Goal: Transaction & Acquisition: Purchase product/service

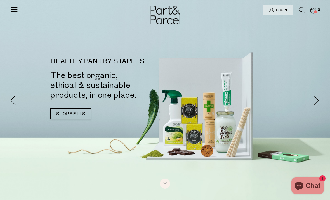
click at [316, 9] on img at bounding box center [314, 11] width 6 height 6
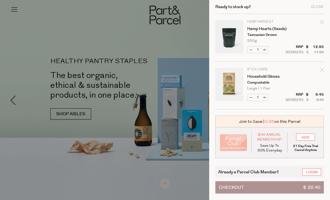
click at [322, 23] on icon "Remove Hemp Hearts (Seeds)" at bounding box center [322, 22] width 4 height 4
type input "Add Membership"
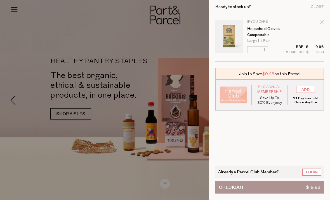
click at [273, 27] on link "Household Gloves" at bounding box center [268, 29] width 43 height 4
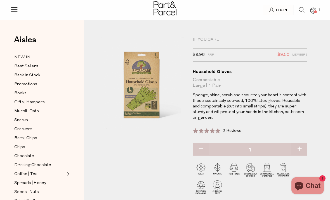
click at [210, 39] on div "If You Care" at bounding box center [250, 40] width 115 height 6
click at [201, 42] on div "If You Care" at bounding box center [250, 40] width 115 height 6
click at [207, 43] on div "If You Care $9.96 RRP $9.50 Members Available: In Stock Household Gloves Compos…" at bounding box center [250, 96] width 115 height 118
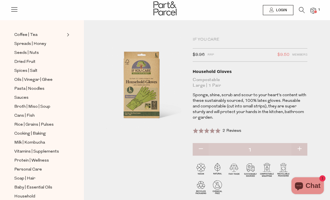
scroll to position [138, 0]
click at [15, 10] on icon at bounding box center [14, 9] width 8 height 8
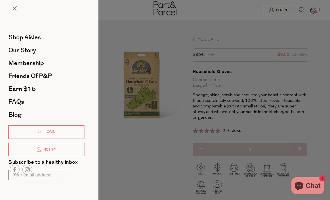
click at [13, 8] on span at bounding box center [15, 8] width 4 height 4
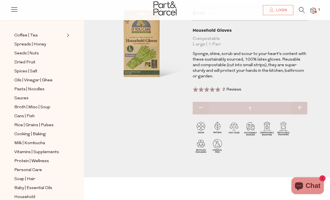
scroll to position [40, 0]
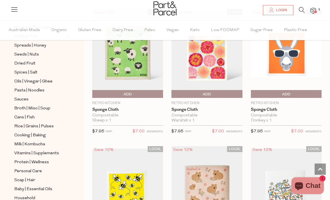
scroll to position [155, 0]
click at [39, 132] on span "Cooking | Baking" at bounding box center [30, 135] width 32 height 7
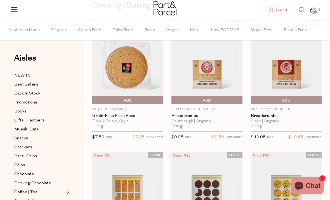
scroll to position [54, 0]
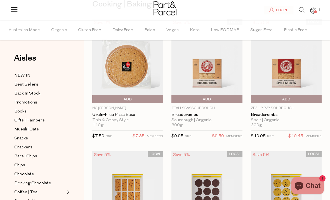
click at [214, 98] on span "Add To Parcel" at bounding box center [207, 99] width 68 height 8
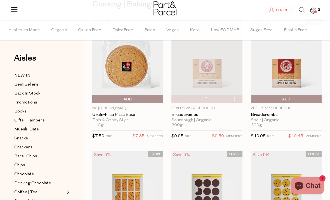
click at [280, 10] on span "Login" at bounding box center [281, 10] width 12 height 5
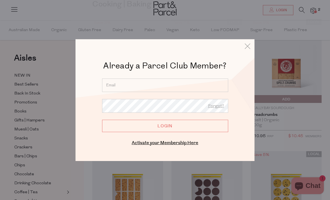
click at [167, 92] on input "email" at bounding box center [165, 84] width 126 height 13
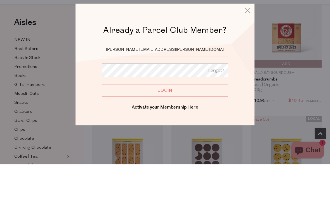
type input "[PERSON_NAME][EMAIL_ADDRESS][PERSON_NAME][DOMAIN_NAME]"
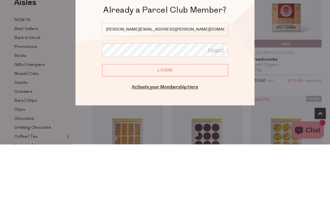
click at [171, 119] on input "Login" at bounding box center [165, 125] width 126 height 12
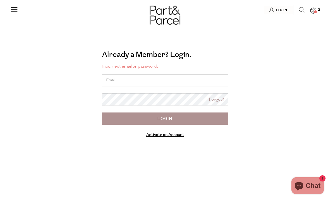
click at [144, 85] on input "email" at bounding box center [165, 80] width 126 height 12
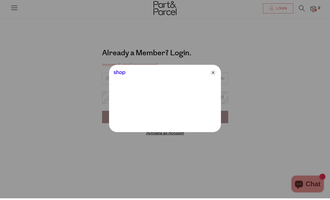
type input "[PERSON_NAME][EMAIL_ADDRESS][PERSON_NAME][DOMAIN_NAME]"
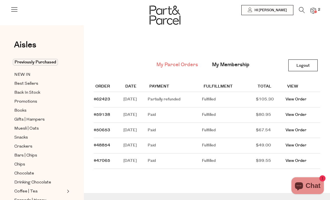
click at [48, 63] on span "Previously Purchased" at bounding box center [35, 62] width 45 height 6
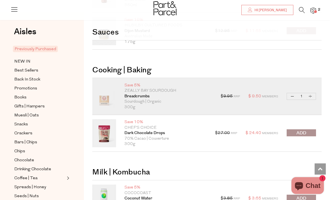
scroll to position [586, 0]
click at [304, 132] on span "submit" at bounding box center [302, 133] width 10 height 6
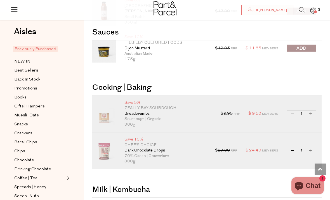
scroll to position [568, 0]
click at [22, 60] on span "NEW IN" at bounding box center [22, 61] width 16 height 7
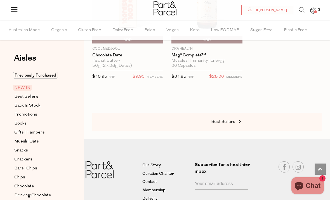
scroll to position [665, 0]
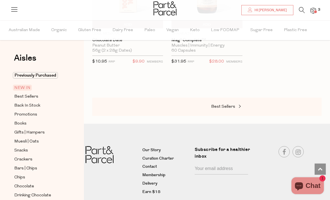
click at [231, 105] on span "Best Sellers" at bounding box center [223, 106] width 24 height 4
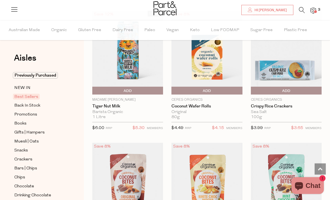
scroll to position [1388, 0]
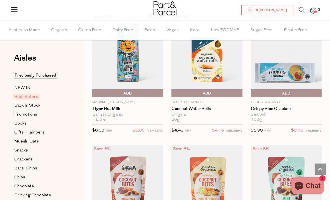
click at [287, 70] on img at bounding box center [286, 55] width 71 height 84
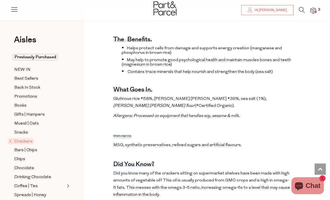
scroll to position [205, 0]
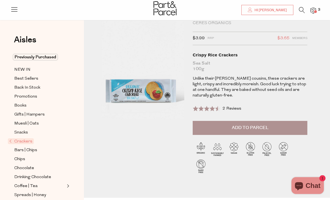
click at [228, 125] on button "Add to Parcel" at bounding box center [250, 128] width 115 height 14
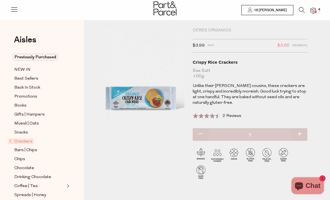
scroll to position [0, 0]
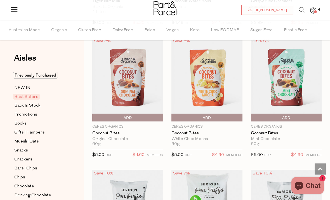
scroll to position [1496, 0]
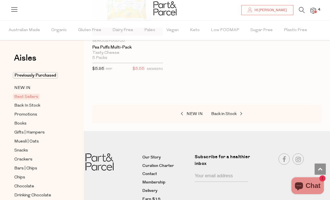
click at [232, 112] on span "Back in Stock" at bounding box center [223, 114] width 25 height 4
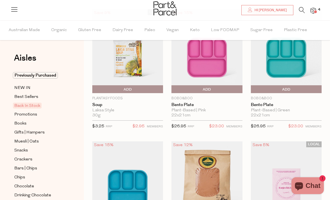
scroll to position [64, 0]
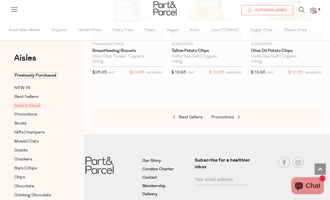
click at [234, 115] on span at bounding box center [238, 117] width 8 height 4
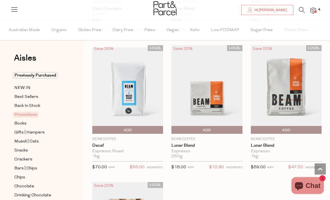
scroll to position [423, 0]
click at [221, 105] on img at bounding box center [207, 89] width 71 height 89
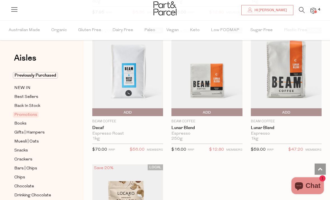
scroll to position [441, 0]
click at [213, 111] on span "Add To Parcel" at bounding box center [207, 112] width 68 height 8
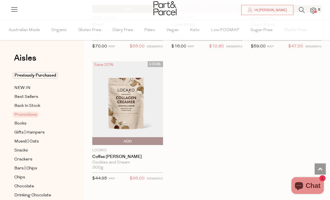
scroll to position [586, 0]
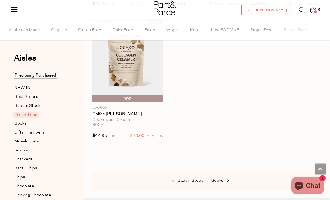
click at [224, 179] on span at bounding box center [228, 181] width 8 height 4
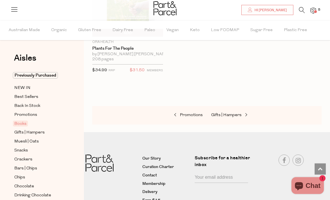
scroll to position [515, 0]
click at [233, 113] on span "Gifts | Hampers" at bounding box center [226, 115] width 31 height 4
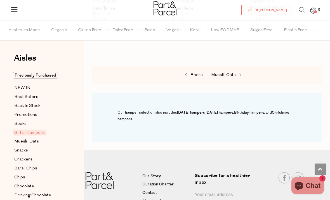
click at [236, 76] on span at bounding box center [240, 75] width 8 height 4
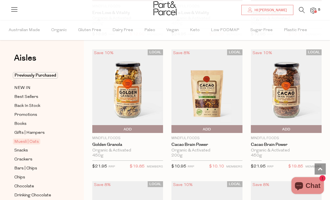
scroll to position [423, 0]
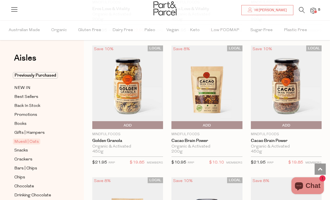
click at [314, 12] on img at bounding box center [314, 11] width 6 height 6
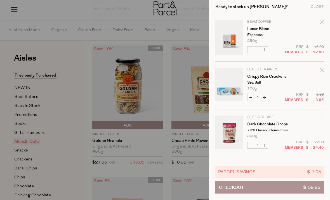
click at [273, 193] on button "Checkout $ 59.85" at bounding box center [269, 187] width 109 height 12
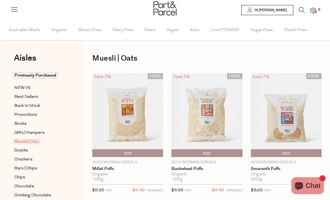
click at [28, 74] on span "Previously Purchased" at bounding box center [35, 75] width 45 height 6
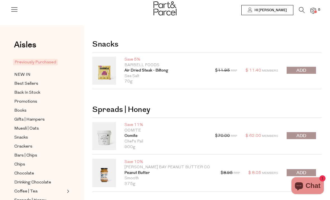
click at [281, 11] on span "Hi [PERSON_NAME]" at bounding box center [270, 10] width 34 height 5
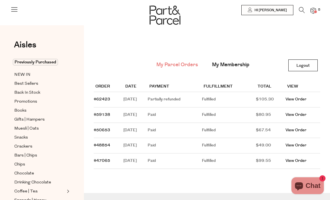
click at [303, 101] on link "View Order" at bounding box center [296, 99] width 21 height 6
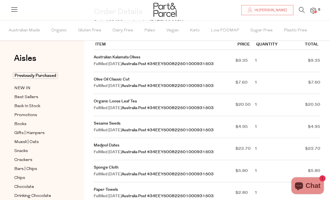
scroll to position [69, 0]
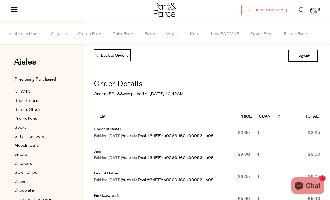
scroll to position [9, 0]
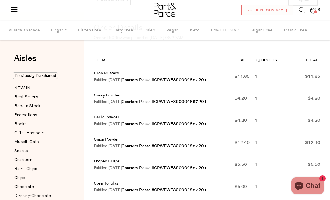
scroll to position [61, 0]
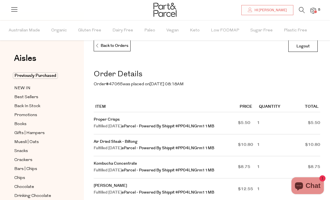
scroll to position [10, 0]
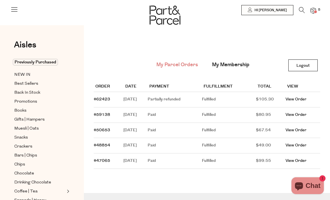
click at [22, 135] on span "Snacks" at bounding box center [21, 137] width 14 height 7
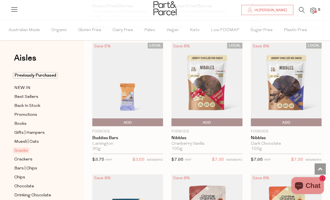
scroll to position [1096, 0]
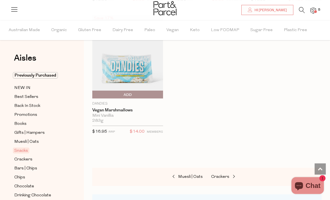
scroll to position [2982, 0]
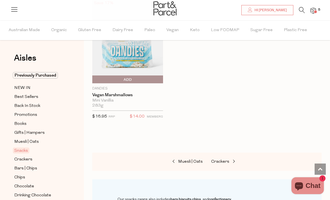
click at [227, 159] on span "Crackers" at bounding box center [220, 161] width 18 height 4
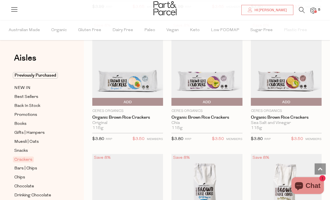
scroll to position [315, 0]
click at [217, 79] on img at bounding box center [207, 64] width 71 height 84
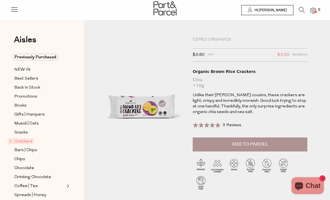
click at [257, 144] on span "Add to Parcel" at bounding box center [250, 144] width 37 height 6
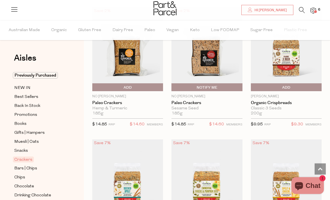
scroll to position [1122, 0]
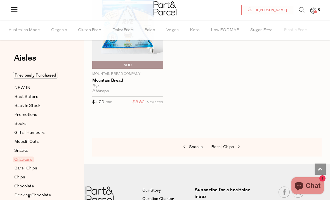
click at [233, 145] on span "Bars | Chips" at bounding box center [222, 147] width 23 height 4
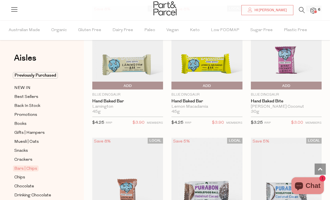
scroll to position [1549, 0]
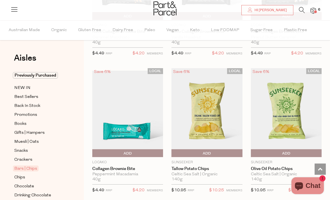
scroll to position [2396, 0]
click at [291, 114] on img at bounding box center [286, 112] width 71 height 89
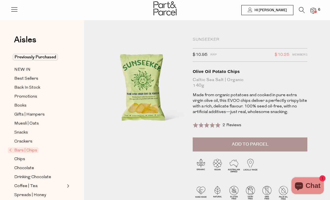
click at [263, 143] on span "Add to Parcel" at bounding box center [250, 144] width 37 height 6
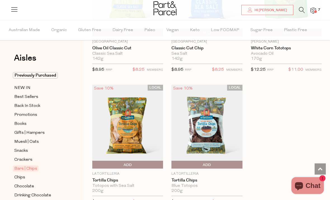
scroll to position [794, 0]
click at [129, 137] on img at bounding box center [127, 127] width 71 height 84
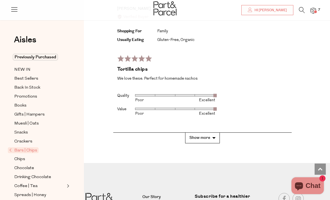
scroll to position [1491, 0]
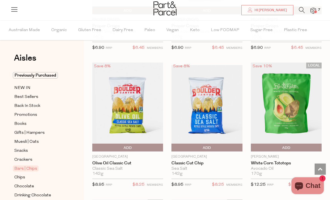
scroll to position [680, 0]
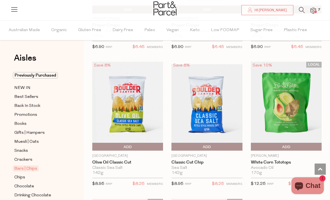
click at [126, 115] on img at bounding box center [127, 106] width 71 height 89
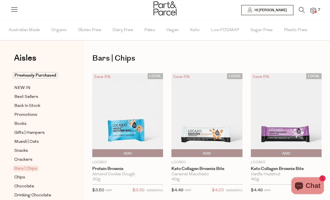
click at [20, 174] on span "Chips" at bounding box center [19, 177] width 11 height 7
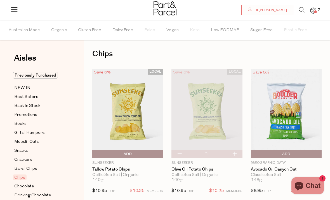
scroll to position [6, 0]
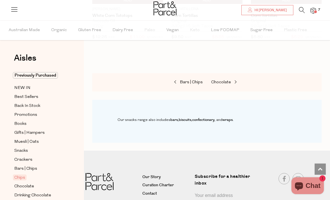
click at [224, 80] on span "Chocolate" at bounding box center [221, 82] width 20 height 4
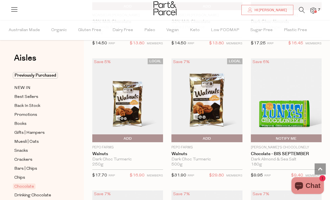
scroll to position [1616, 0]
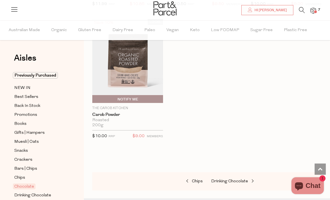
scroll to position [2581, 0]
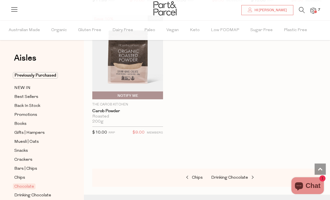
click at [242, 175] on span "Drinking Chocolate" at bounding box center [229, 177] width 37 height 4
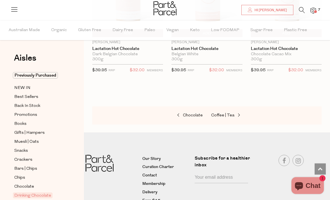
scroll to position [802, 0]
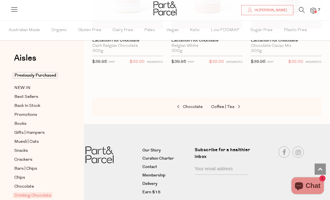
click at [226, 105] on span "Coffee | Tea" at bounding box center [222, 107] width 23 height 4
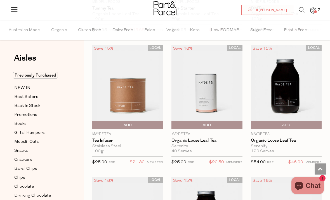
scroll to position [1615, 0]
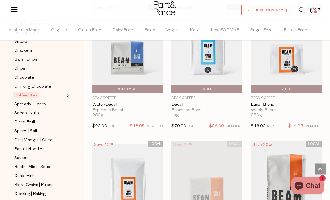
scroll to position [3653, 0]
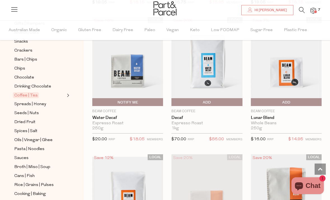
click at [305, 71] on img at bounding box center [286, 62] width 71 height 84
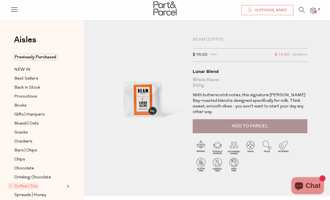
scroll to position [10, 0]
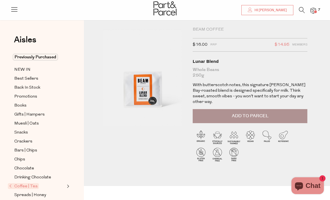
click at [272, 112] on button "Add to Parcel" at bounding box center [250, 116] width 115 height 14
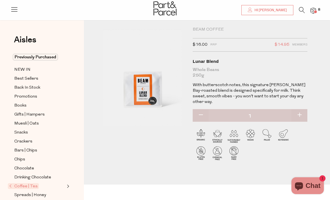
click at [314, 10] on img at bounding box center [314, 11] width 6 height 6
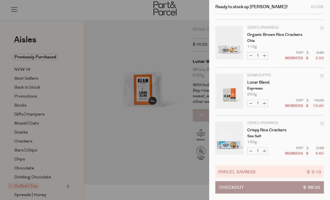
scroll to position [89, 0]
click at [323, 74] on icon "Remove Lunar Blend" at bounding box center [322, 76] width 4 height 4
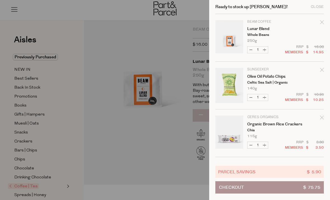
scroll to position [0, 0]
click at [319, 8] on div "Close" at bounding box center [317, 7] width 13 height 4
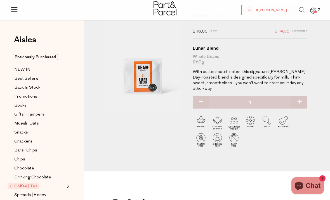
scroll to position [12, 0]
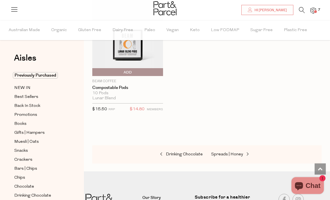
scroll to position [1837, 0]
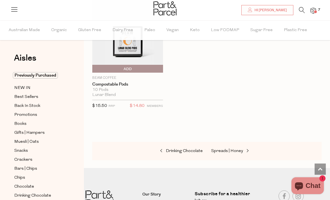
click at [232, 149] on span "Spreads | Honey" at bounding box center [227, 151] width 32 height 4
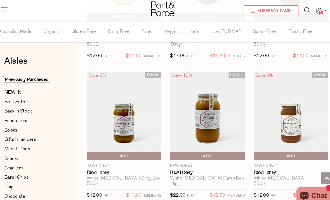
scroll to position [1718, 0]
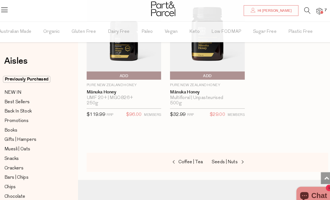
click at [221, 152] on span "Seeds | Nuts" at bounding box center [223, 154] width 25 height 4
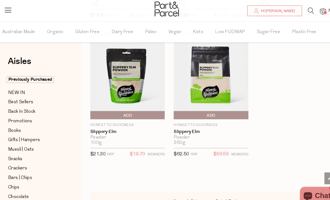
scroll to position [2021, 0]
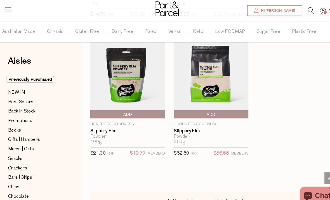
click at [222, 188] on span "Dried Fruit" at bounding box center [221, 190] width 21 height 4
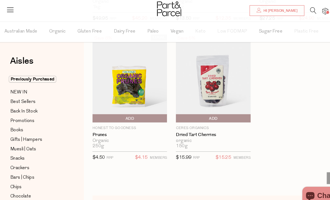
scroll to position [437, 0]
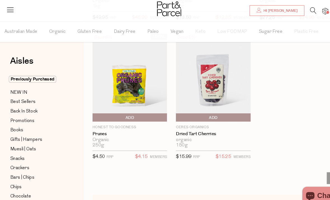
click at [218, 191] on span "Spices | Salt" at bounding box center [222, 193] width 23 height 4
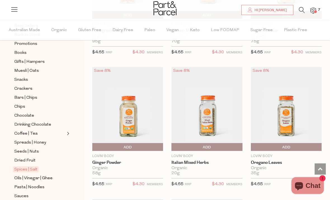
scroll to position [1997, 0]
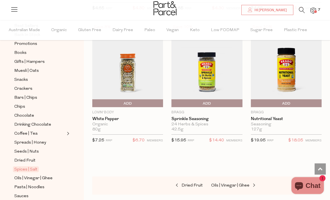
scroll to position [2437, 0]
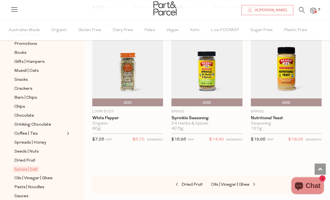
click at [228, 182] on span "Oils | Vinegar | Ghee" at bounding box center [230, 184] width 38 height 4
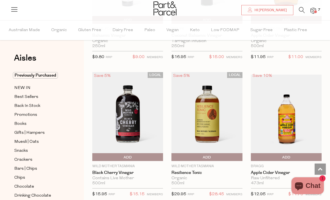
scroll to position [1735, 0]
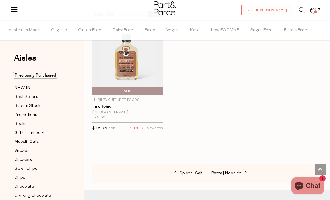
click at [233, 171] on span "Pasta | Noodles" at bounding box center [226, 173] width 30 height 4
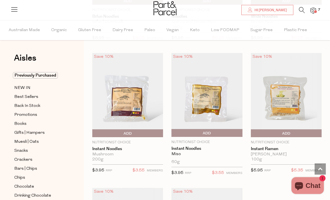
scroll to position [2004, 0]
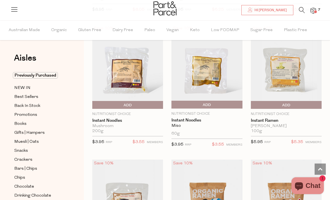
scroll to position [2029, 0]
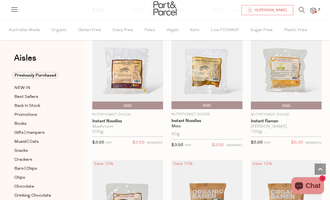
click at [213, 78] on img at bounding box center [207, 67] width 71 height 84
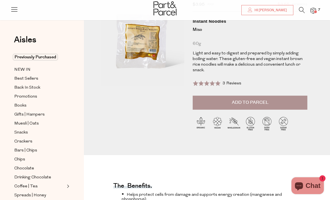
scroll to position [43, 0]
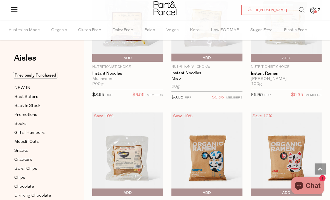
scroll to position [2077, 0]
click at [132, 162] on img at bounding box center [127, 154] width 71 height 84
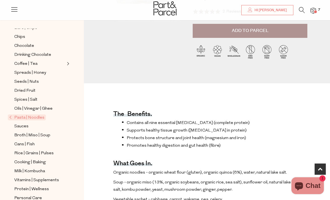
scroll to position [113, 0]
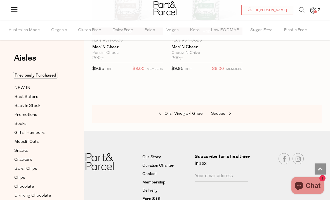
click at [223, 112] on span "Sauces" at bounding box center [218, 114] width 14 height 4
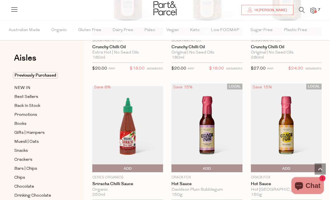
scroll to position [1179, 0]
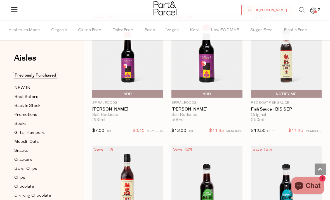
scroll to position [2182, 0]
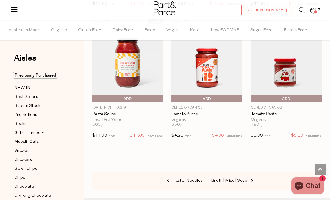
click at [237, 178] on span "Broth | Miso | Soup" at bounding box center [229, 180] width 36 height 4
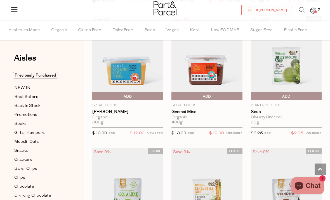
scroll to position [1243, 0]
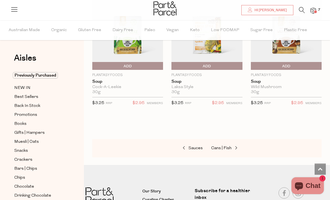
click at [232, 146] on span at bounding box center [236, 148] width 8 height 4
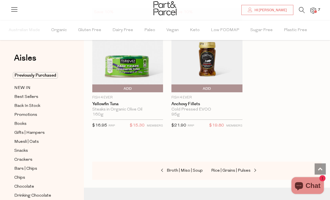
scroll to position [1122, 0]
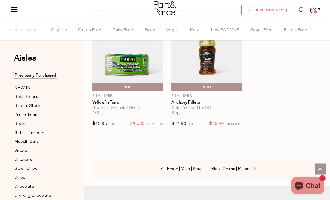
click at [234, 167] on span "Rice | Grains | Pulses" at bounding box center [230, 169] width 39 height 4
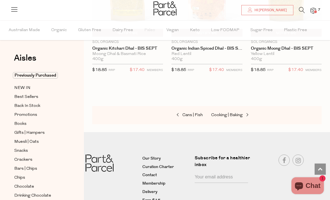
scroll to position [1717, 0]
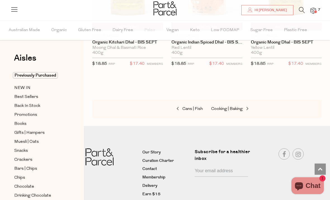
click at [240, 107] on span "Cooking | Baking" at bounding box center [227, 109] width 32 height 4
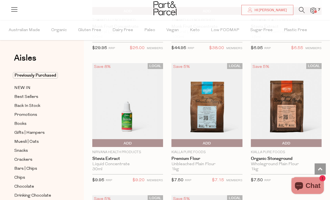
scroll to position [1992, 0]
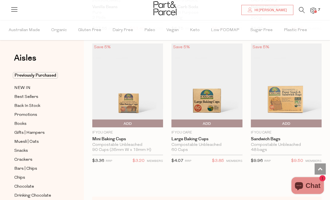
scroll to position [3592, 0]
click at [315, 10] on img at bounding box center [314, 11] width 6 height 6
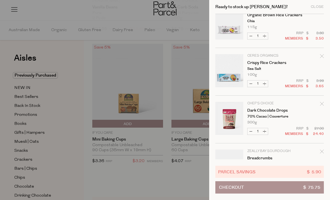
scroll to position [109, 0]
click at [317, 7] on div "Close" at bounding box center [317, 7] width 13 height 4
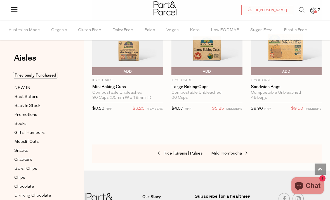
scroll to position [3684, 0]
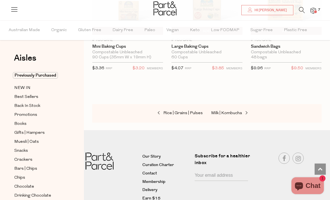
click at [234, 111] on span "Milk | Kombucha" at bounding box center [226, 113] width 31 height 4
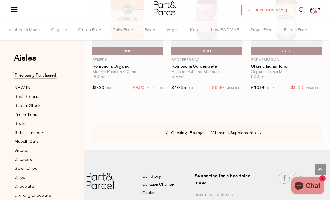
scroll to position [1440, 0]
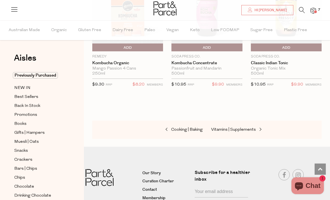
click at [246, 127] on span "Vitamins | Supplements" at bounding box center [233, 129] width 45 height 4
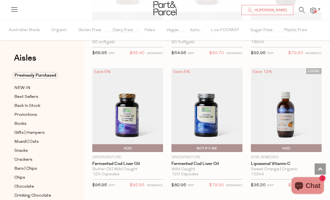
scroll to position [1992, 0]
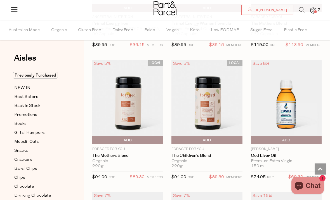
scroll to position [1736, 0]
click at [289, 106] on img at bounding box center [286, 102] width 71 height 84
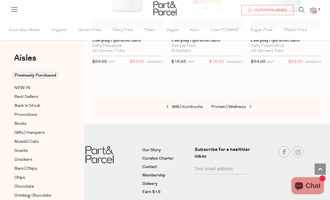
scroll to position [393, 0]
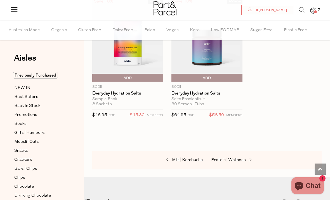
scroll to position [2638, 0]
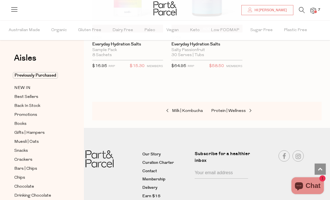
click at [233, 109] on span "Protein | Wellness" at bounding box center [228, 111] width 35 height 4
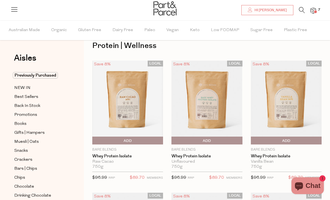
scroll to position [14, 0]
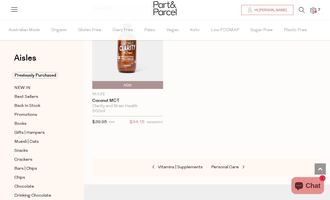
scroll to position [3642, 0]
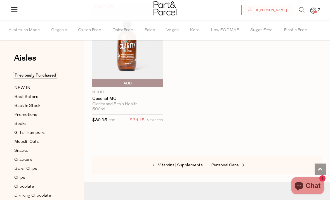
click at [235, 163] on span "Personal Care" at bounding box center [225, 165] width 28 height 4
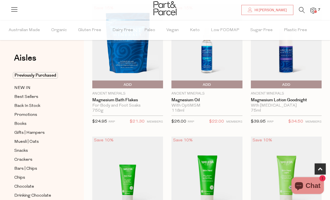
scroll to position [331, 0]
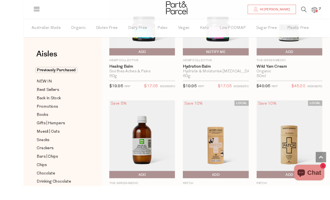
scroll to position [3150, 0]
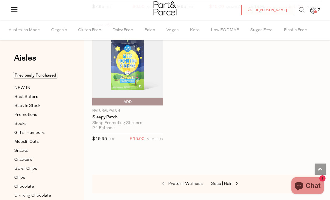
click at [221, 181] on span "Soap | Hair" at bounding box center [221, 183] width 21 height 4
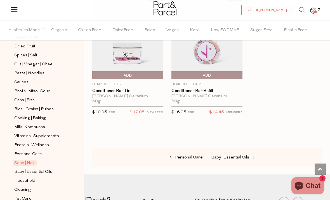
scroll to position [184, 0]
click at [23, 177] on span "Household" at bounding box center [24, 180] width 21 height 7
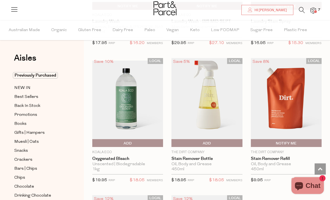
scroll to position [1997, 0]
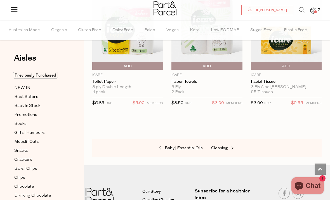
scroll to position [3538, 0]
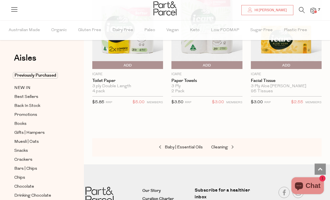
click at [222, 145] on span "Cleaning" at bounding box center [219, 147] width 17 height 4
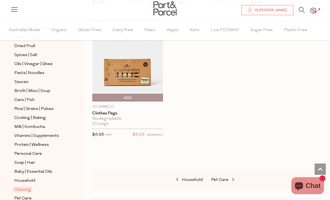
scroll to position [184, 0]
click at [313, 10] on img at bounding box center [314, 11] width 6 height 6
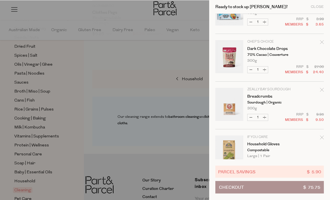
scroll to position [699, 0]
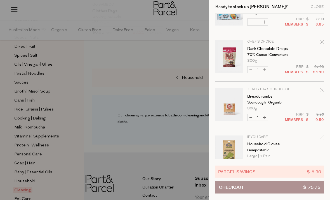
click at [284, 193] on button "Checkout $ 75.75" at bounding box center [269, 187] width 109 height 12
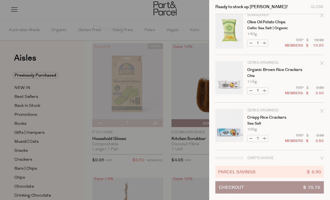
scroll to position [53, 0]
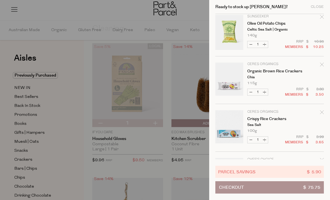
click at [322, 110] on icon "Remove Crispy Rice Crackers" at bounding box center [322, 112] width 4 height 4
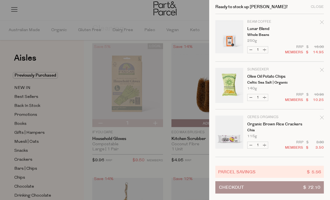
click at [312, 188] on span "$ 72.10" at bounding box center [311, 187] width 17 height 12
